Goal: Information Seeking & Learning: Compare options

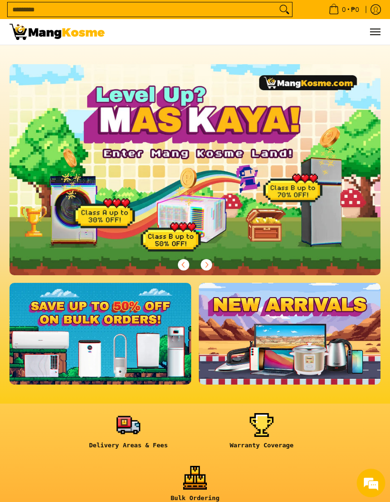
click at [128, 432] on link at bounding box center [129, 434] width 124 height 43
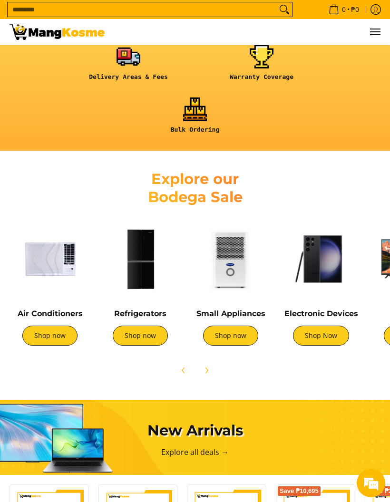
scroll to position [0, 741]
click at [325, 335] on link "Shop Now" at bounding box center [321, 336] width 56 height 20
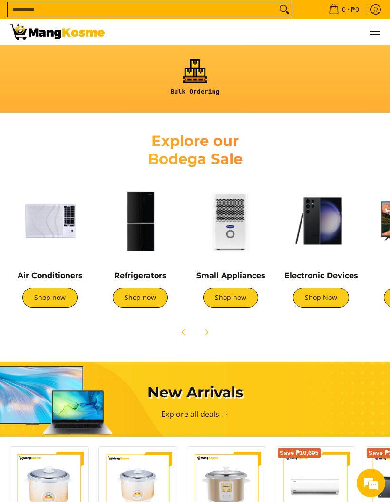
scroll to position [0, 0]
click at [62, 302] on link "Shop now" at bounding box center [49, 298] width 55 height 20
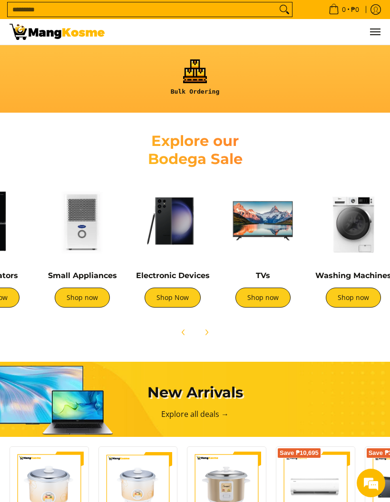
scroll to position [0, 162]
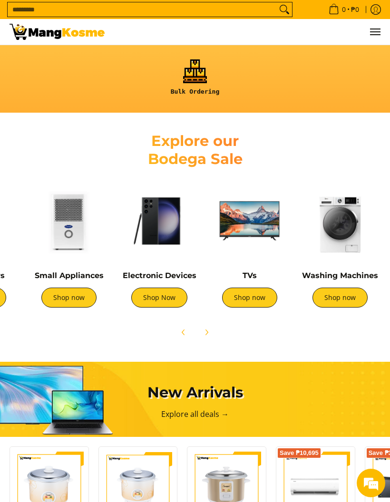
click at [253, 226] on img at bounding box center [249, 221] width 81 height 81
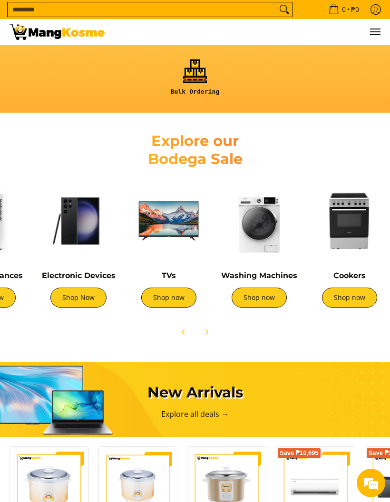
scroll to position [0, 242]
click at [343, 221] on img at bounding box center [349, 221] width 81 height 81
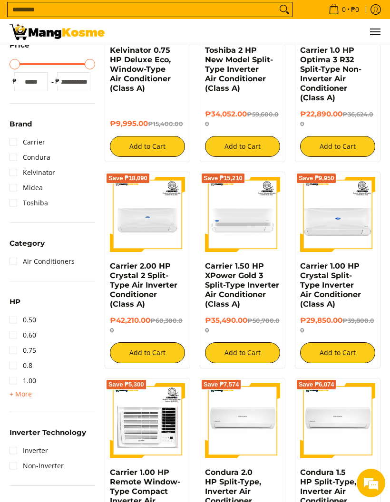
scroll to position [223, 0]
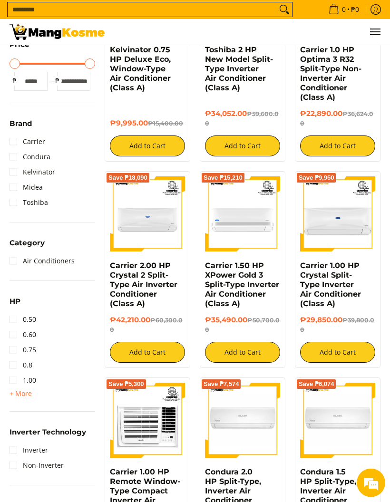
click at [23, 391] on span "+ More" at bounding box center [21, 394] width 22 height 8
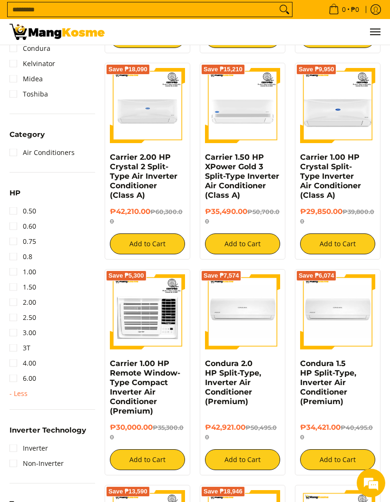
scroll to position [324, 0]
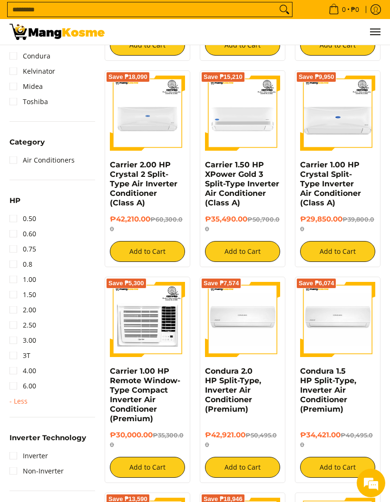
click at [13, 326] on link "2.50" at bounding box center [23, 325] width 27 height 15
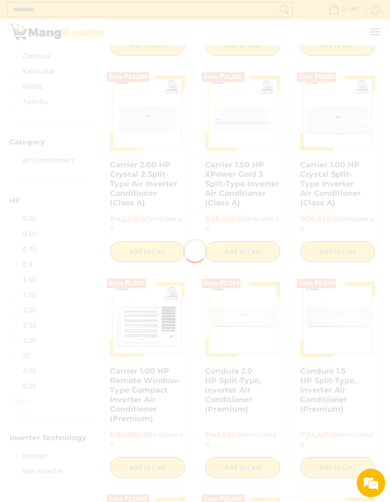
click at [15, 342] on div at bounding box center [195, 251] width 390 height 502
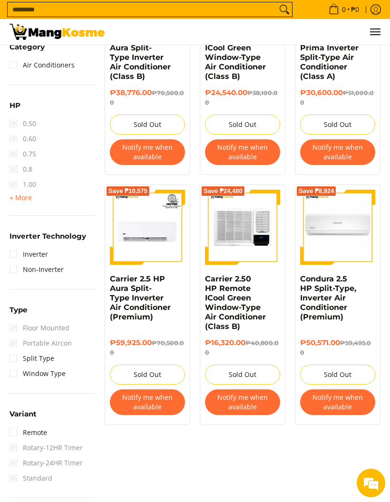
scroll to position [475, 0]
click at [58, 332] on span "Floor Mounted" at bounding box center [40, 328] width 60 height 15
click at [51, 335] on span "Floor Mounted" at bounding box center [40, 328] width 60 height 15
click at [61, 330] on span "Floor Mounted" at bounding box center [40, 328] width 60 height 15
click at [60, 330] on span "Floor Mounted" at bounding box center [40, 328] width 60 height 15
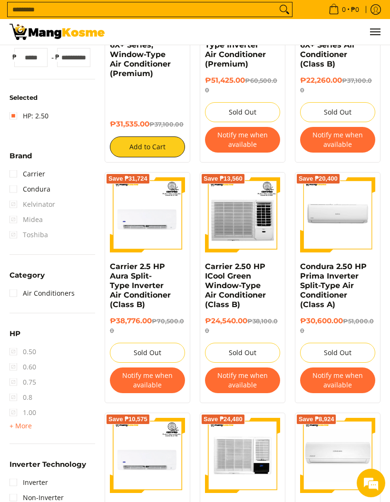
click at [47, 119] on link "HP: 2.50" at bounding box center [29, 115] width 39 height 15
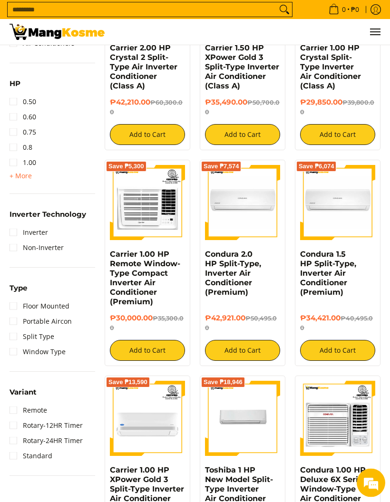
scroll to position [441, 0]
click at [63, 307] on link "Floor Mounted" at bounding box center [40, 305] width 60 height 15
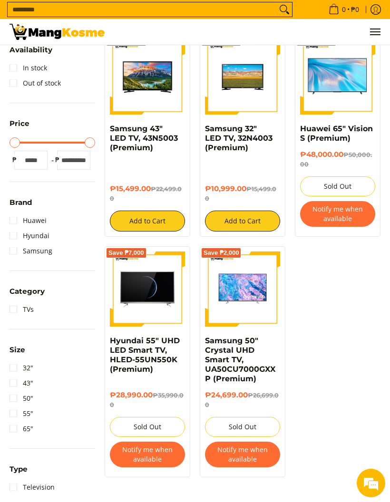
click at [17, 429] on link "65"" at bounding box center [22, 428] width 24 height 15
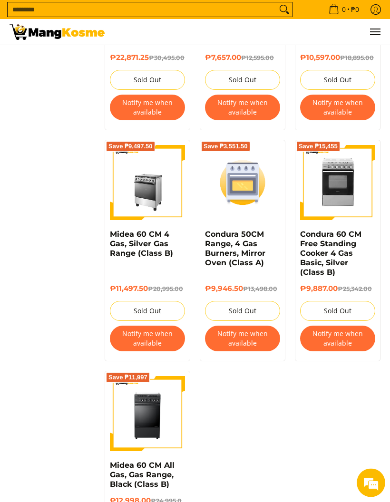
scroll to position [671, 0]
